Goal: Task Accomplishment & Management: Manage account settings

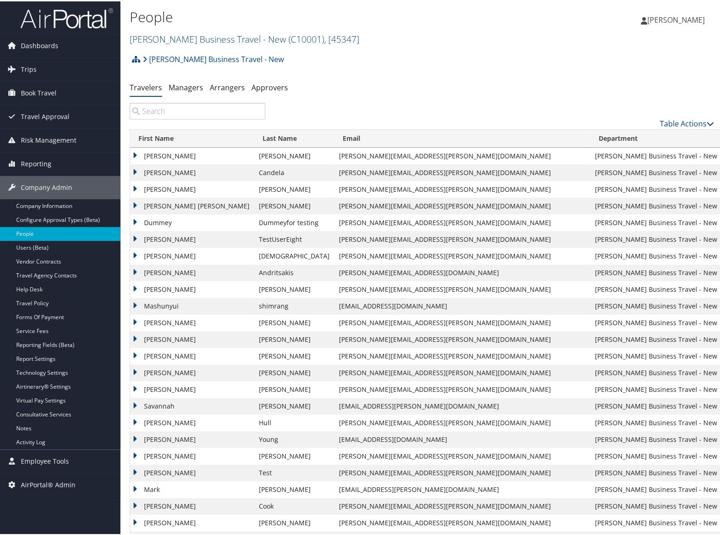
click at [442, 60] on div "Christopherson Business Travel - New Account Structure Christopherson Business …" at bounding box center [422, 61] width 585 height 25
click at [150, 108] on input "search" at bounding box center [198, 109] width 136 height 17
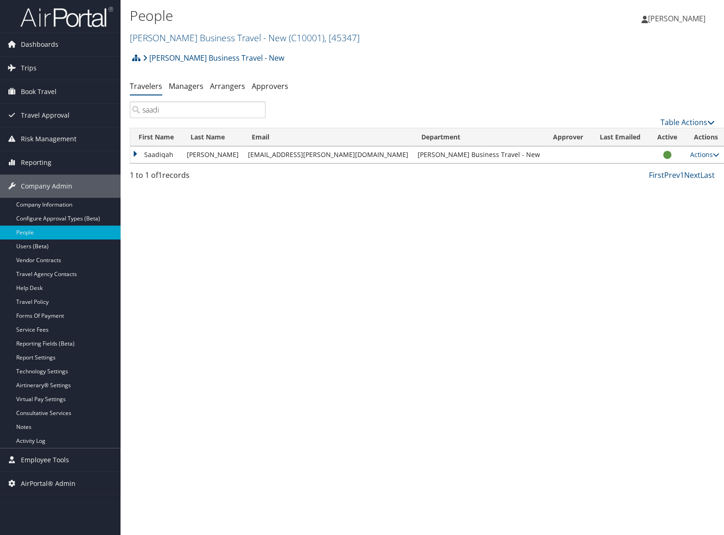
type input "saadi"
click at [699, 162] on td "Actions User Settings View Profile User Technology Settings Add Note Edit Notes…" at bounding box center [705, 154] width 41 height 17
click at [690, 157] on link "Actions" at bounding box center [704, 154] width 29 height 9
click at [330, 194] on div "People Christopherson Business Travel - New ( C10001 ) , [ 45347 ] Christophers…" at bounding box center [421, 267] width 603 height 535
drag, startPoint x: 356, startPoint y: 155, endPoint x: 251, endPoint y: 160, distance: 104.8
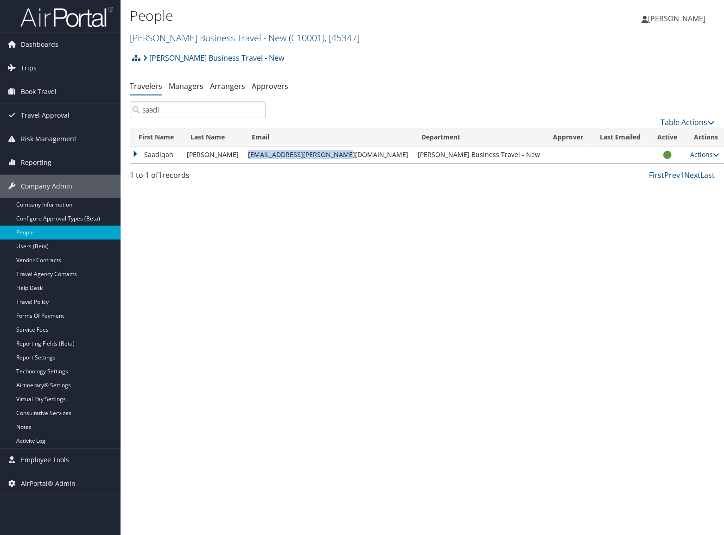
click at [251, 160] on td "[EMAIL_ADDRESS][PERSON_NAME][DOMAIN_NAME]" at bounding box center [328, 154] width 170 height 17
copy td "[EMAIL_ADDRESS][PERSON_NAME][DOMAIN_NAME]"
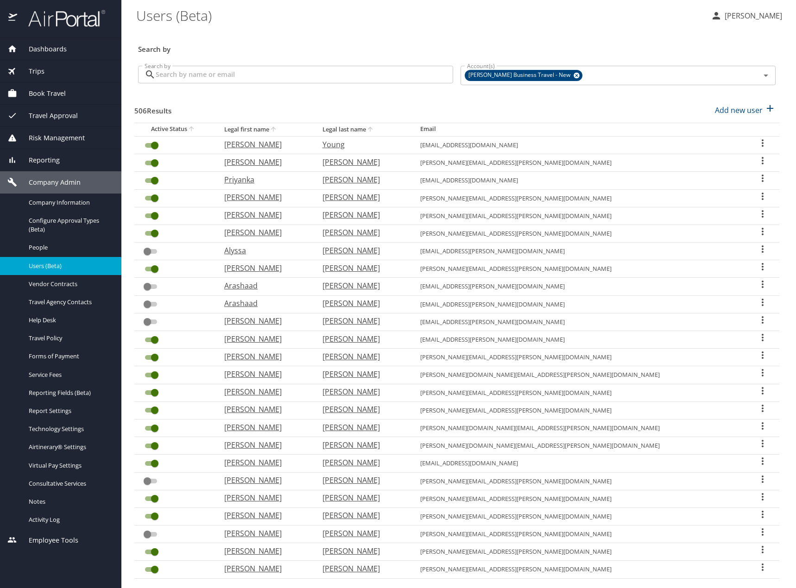
click at [252, 75] on input "Search by" at bounding box center [304, 75] width 297 height 18
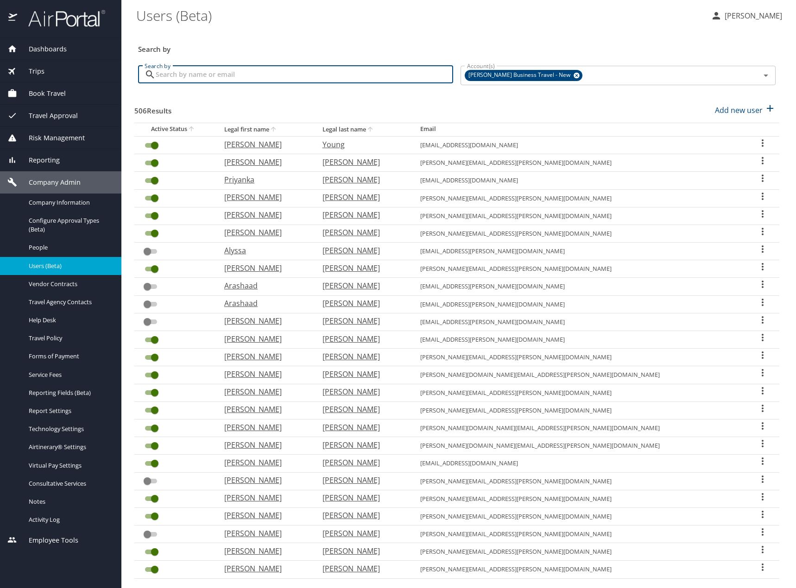
paste input "[EMAIL_ADDRESS][PERSON_NAME][DOMAIN_NAME]"
type input "[EMAIL_ADDRESS][PERSON_NAME][DOMAIN_NAME]"
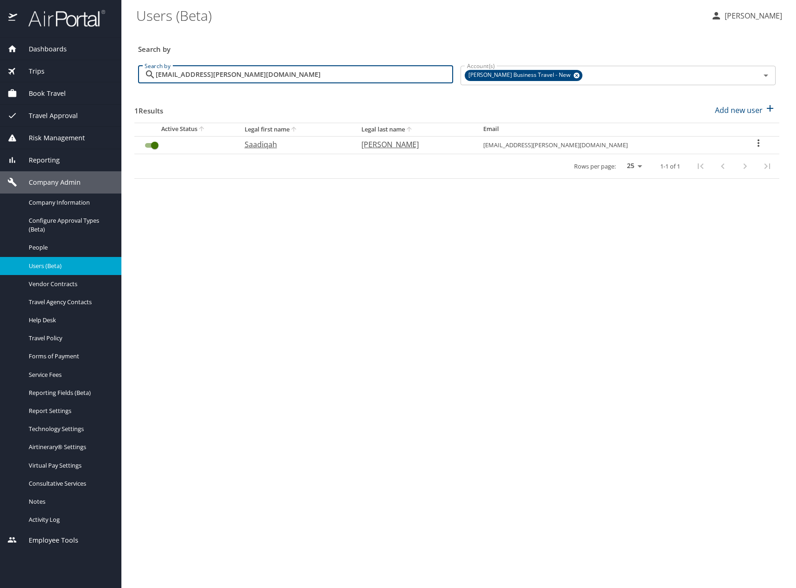
click at [148, 147] on input "User Search Table" at bounding box center [154, 145] width 33 height 11
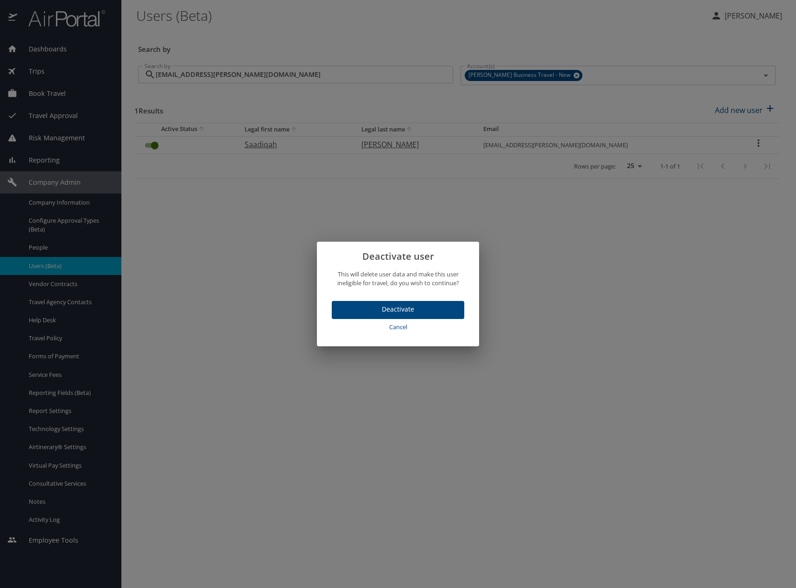
click at [372, 307] on span "Deactivate" at bounding box center [398, 310] width 118 height 12
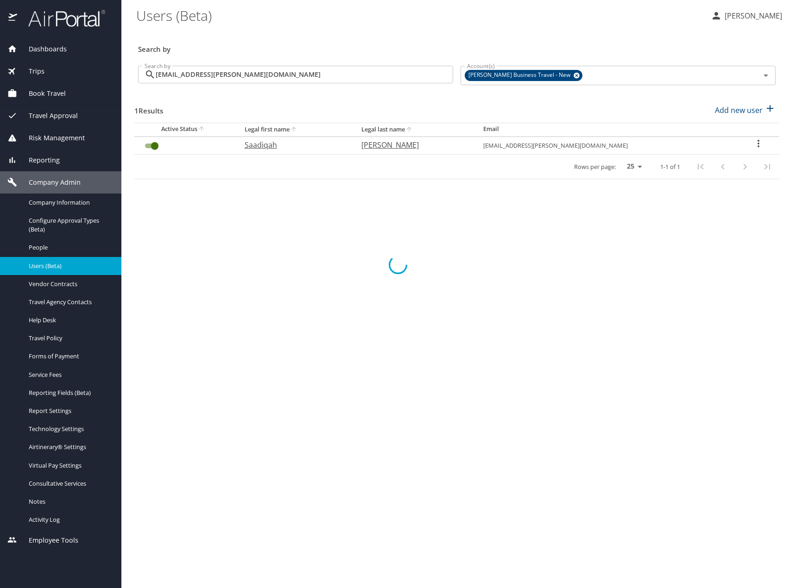
checkbox input "false"
